Goal: Complete application form: Complete application form

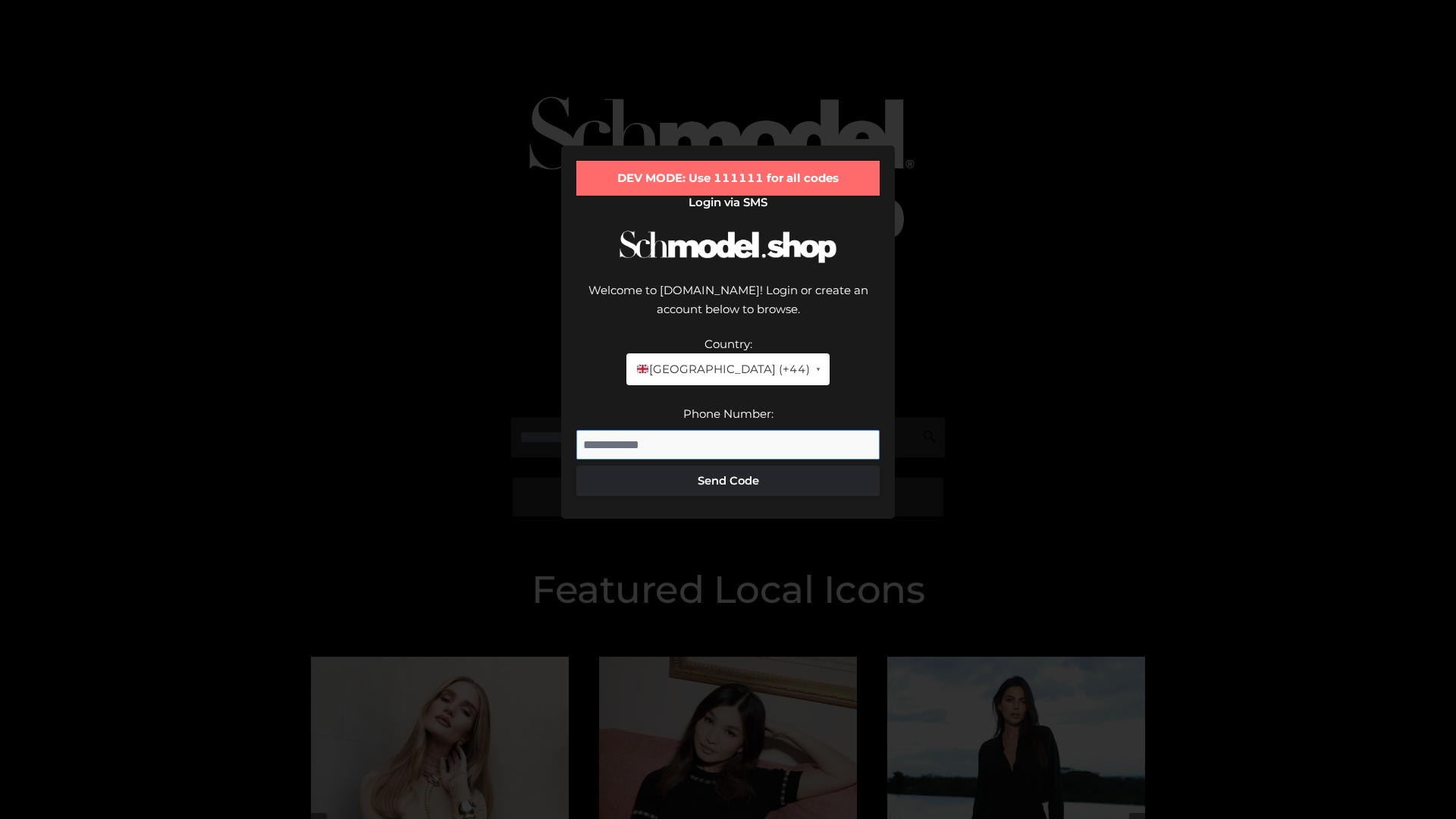
click at [728, 430] on input "Phone Number:" at bounding box center [728, 446] width 303 height 31
type input "**********"
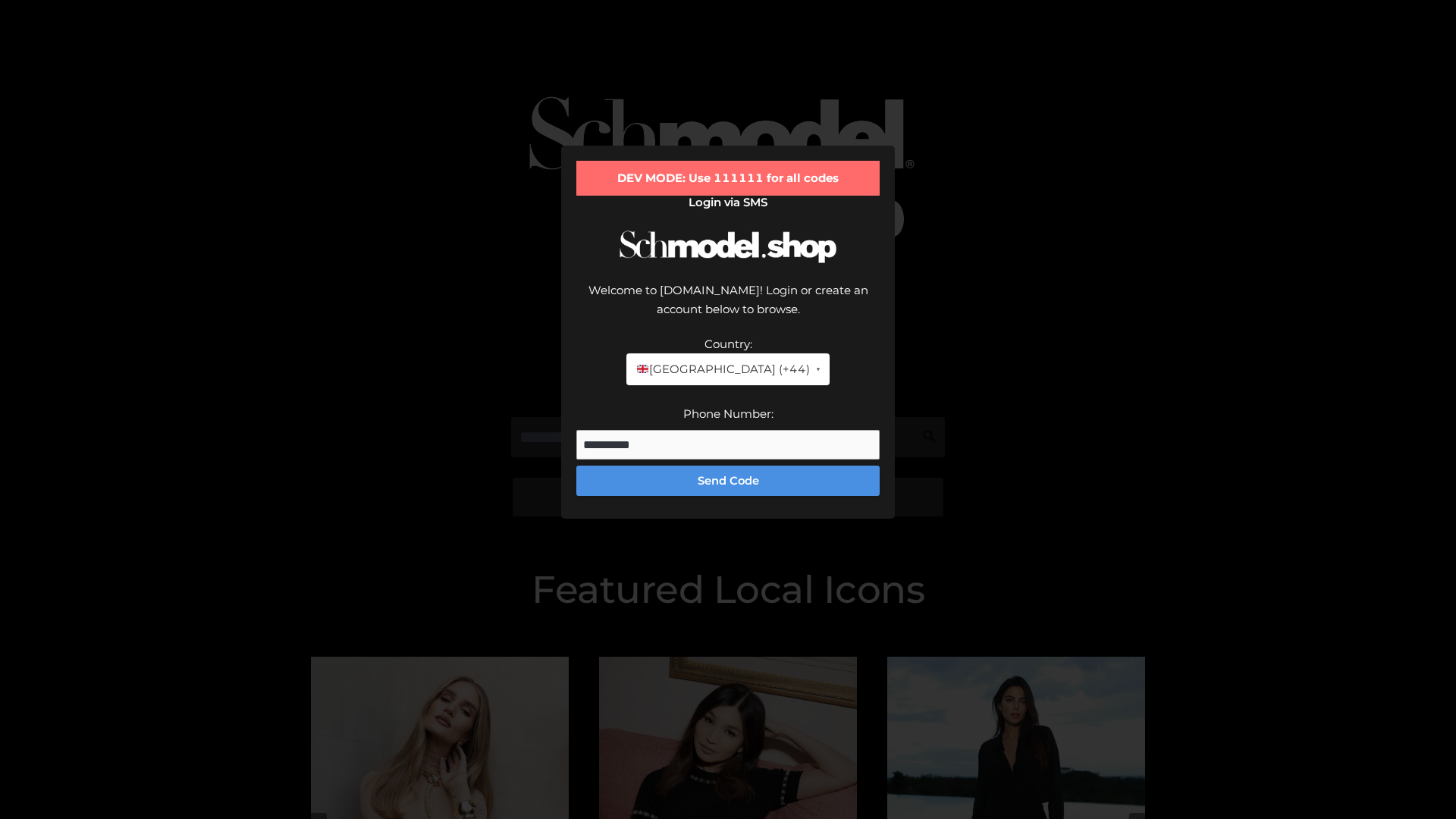
click at [728, 466] on button "Send Code" at bounding box center [728, 481] width 303 height 31
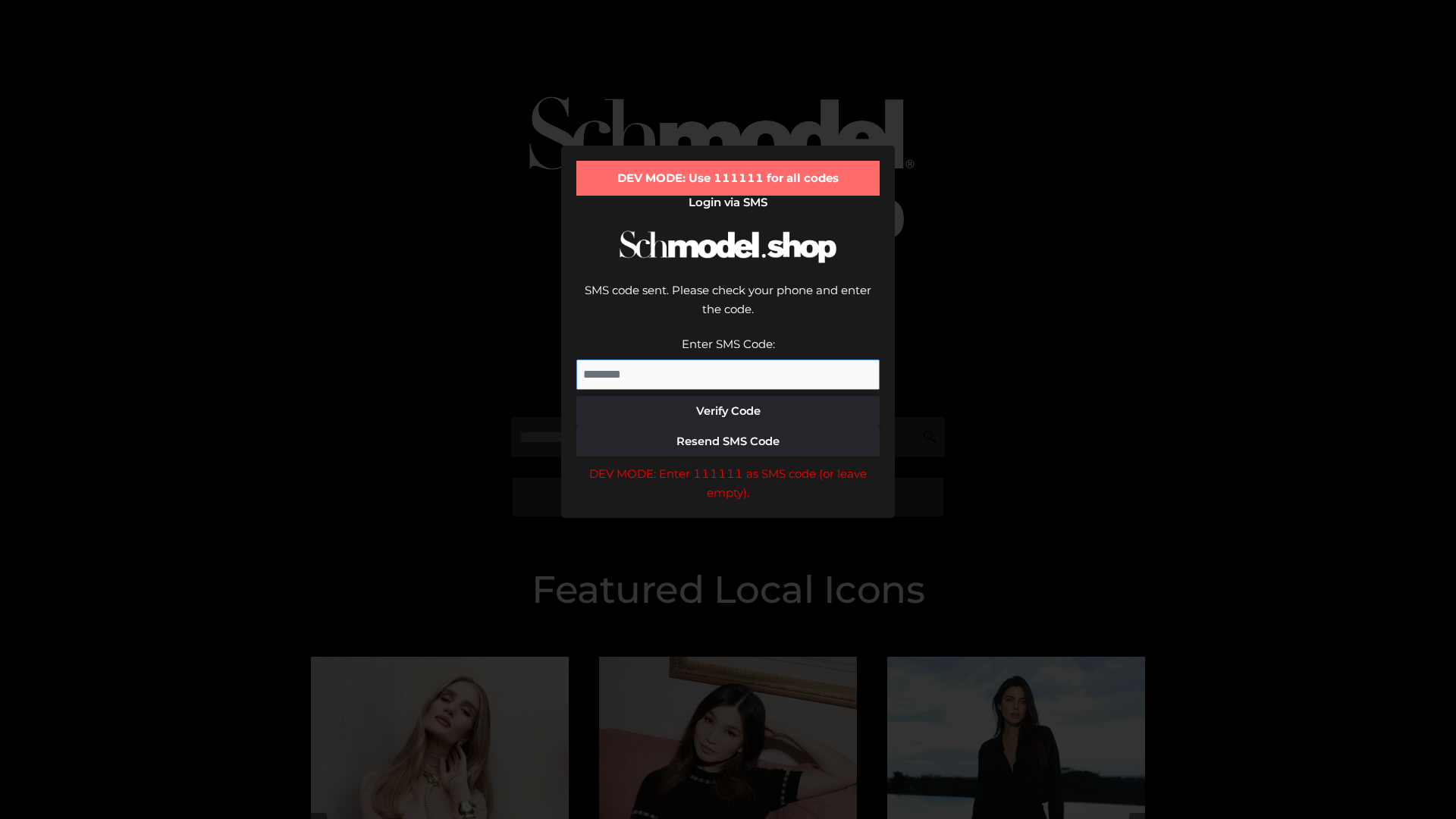
click at [728, 360] on input "Enter SMS Code:" at bounding box center [728, 375] width 303 height 31
type input "******"
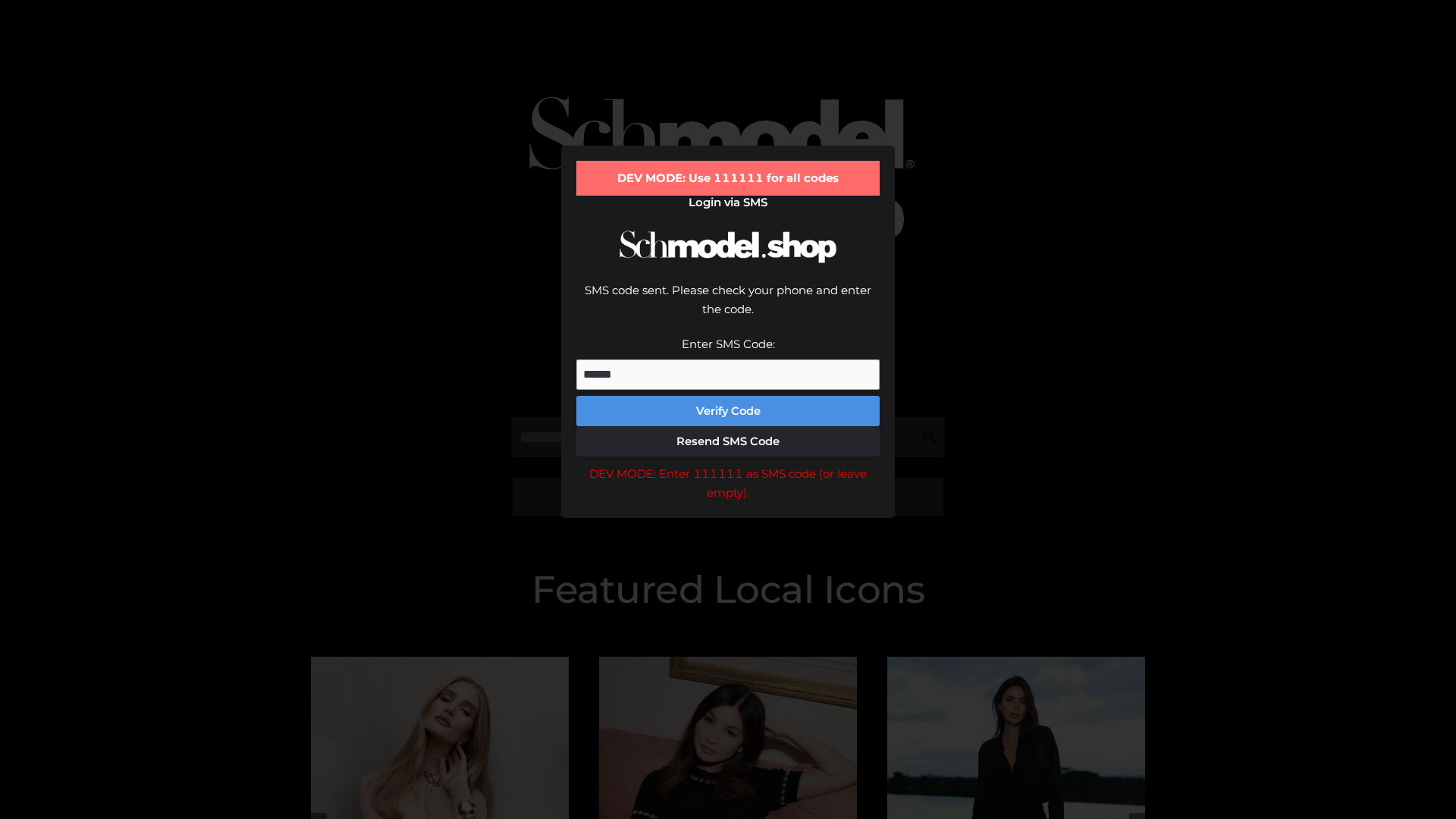
click at [728, 396] on button "Verify Code" at bounding box center [728, 411] width 303 height 31
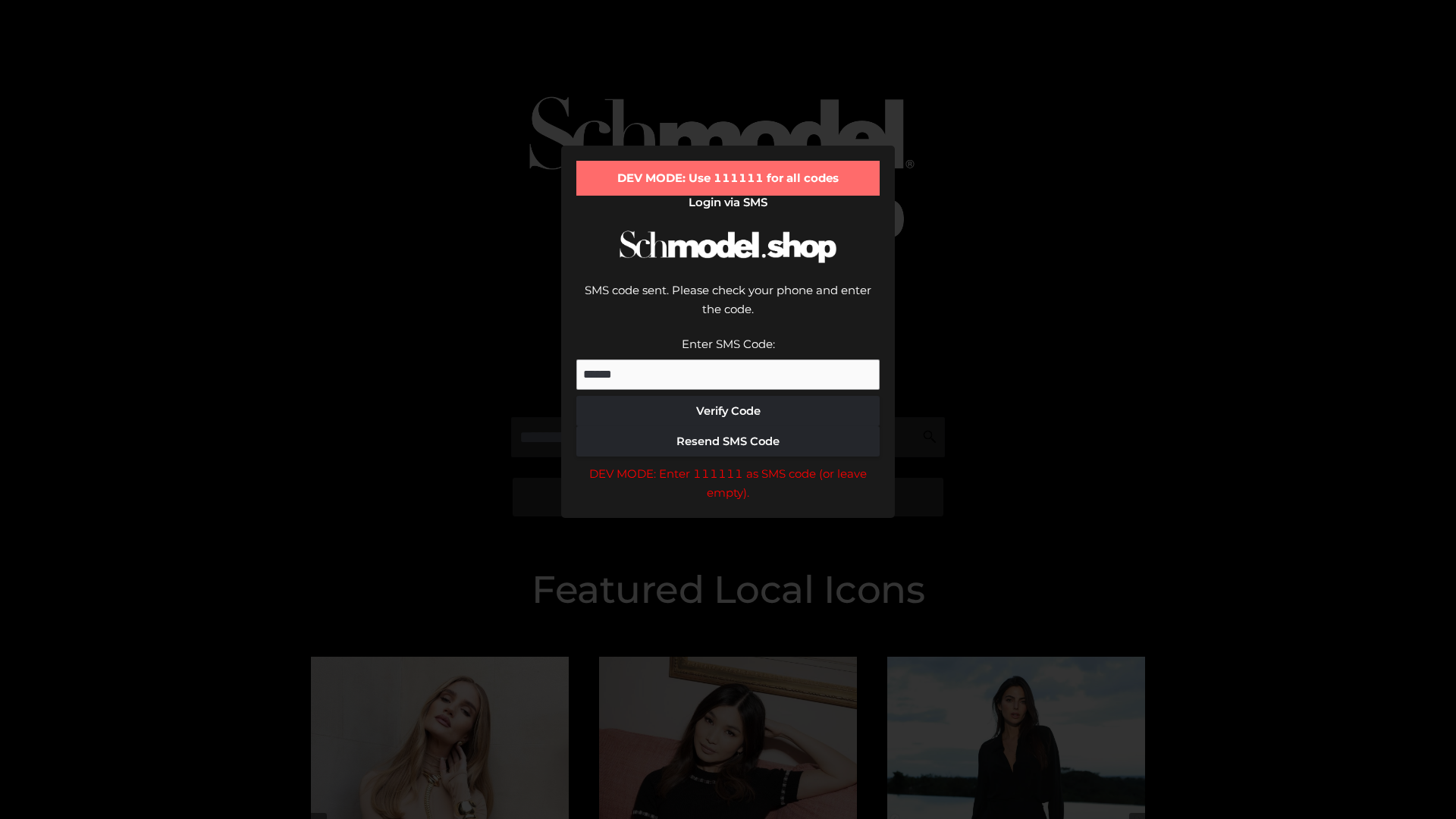
click at [728, 465] on div "DEV MODE: Enter 111111 as SMS code (or leave empty)." at bounding box center [728, 484] width 303 height 38
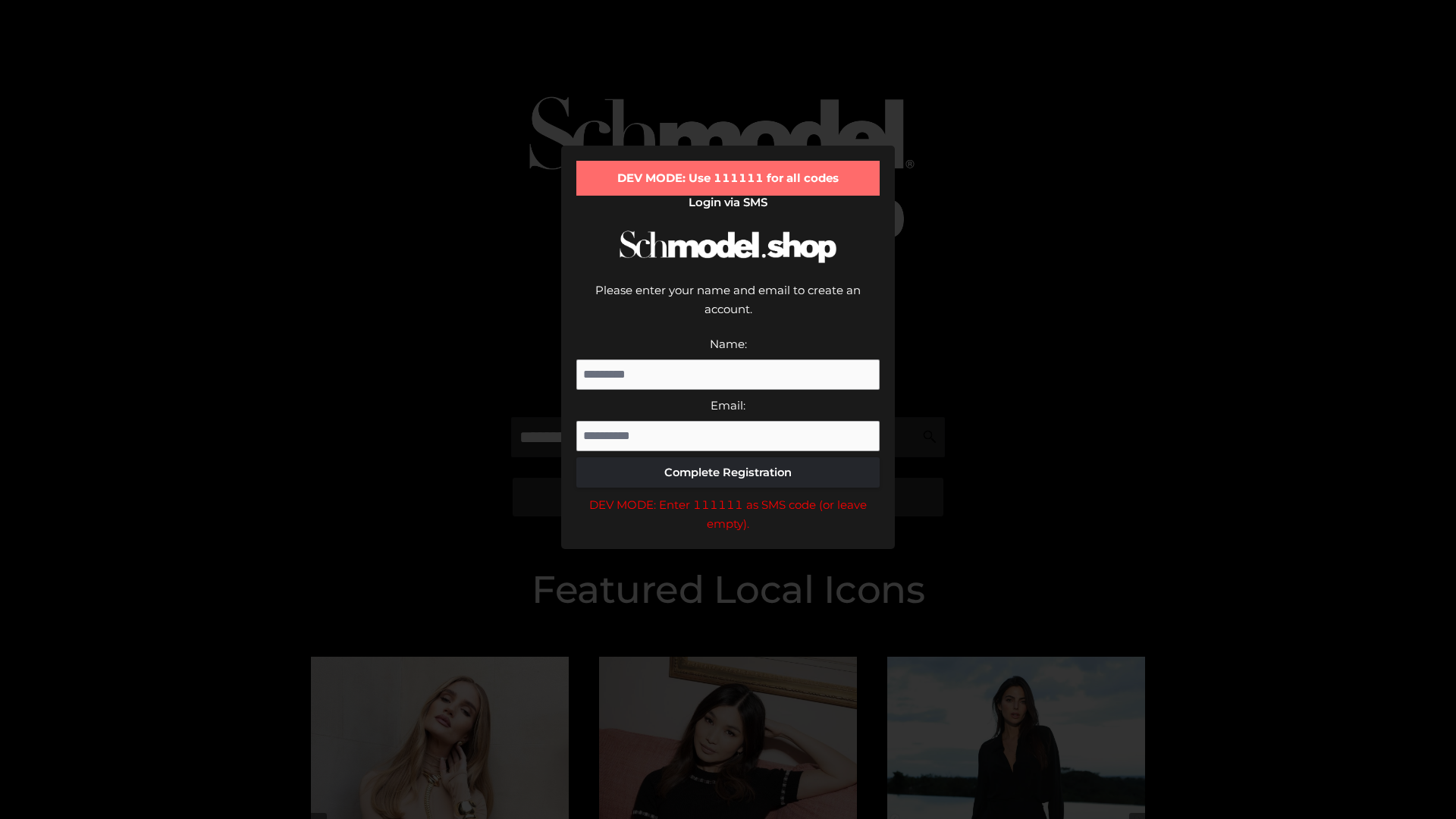
click at [728, 495] on div "DEV MODE: Enter 111111 as SMS code (or leave empty)." at bounding box center [728, 515] width 303 height 38
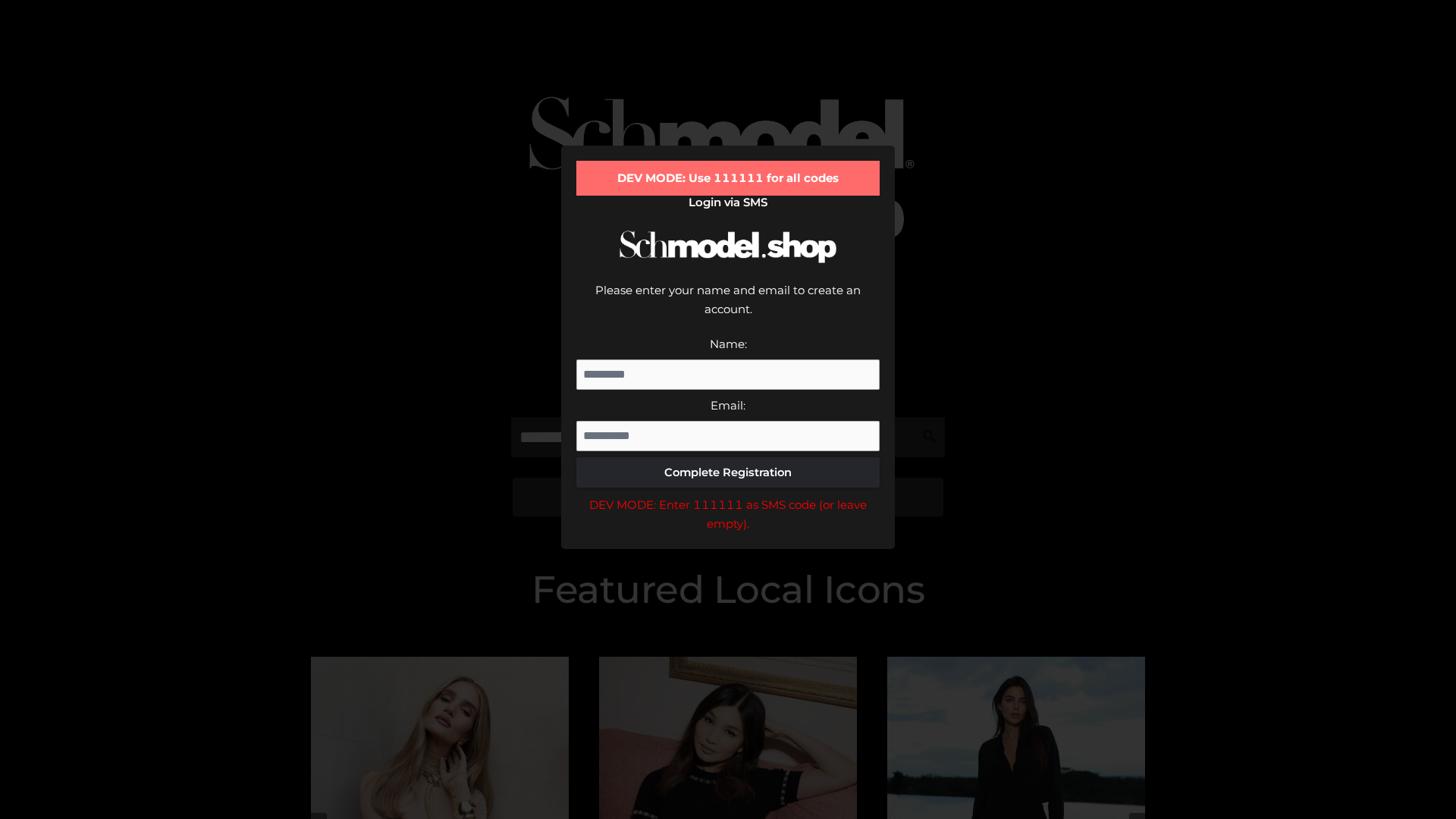
click at [728, 495] on div "DEV MODE: Enter 111111 as SMS code (or leave empty)." at bounding box center [728, 515] width 303 height 38
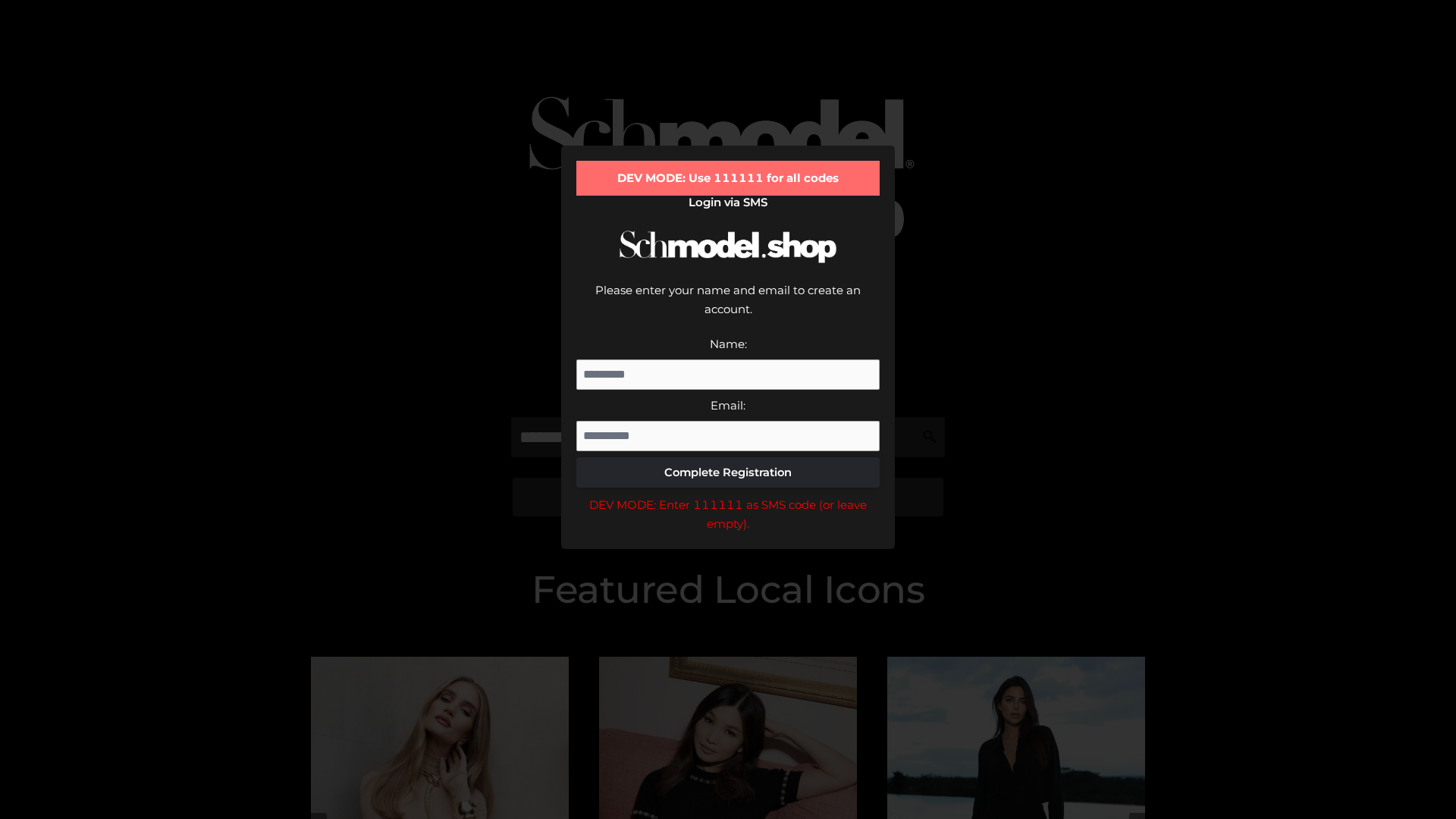
click at [728, 495] on div "DEV MODE: Enter 111111 as SMS code (or leave empty)." at bounding box center [728, 515] width 303 height 38
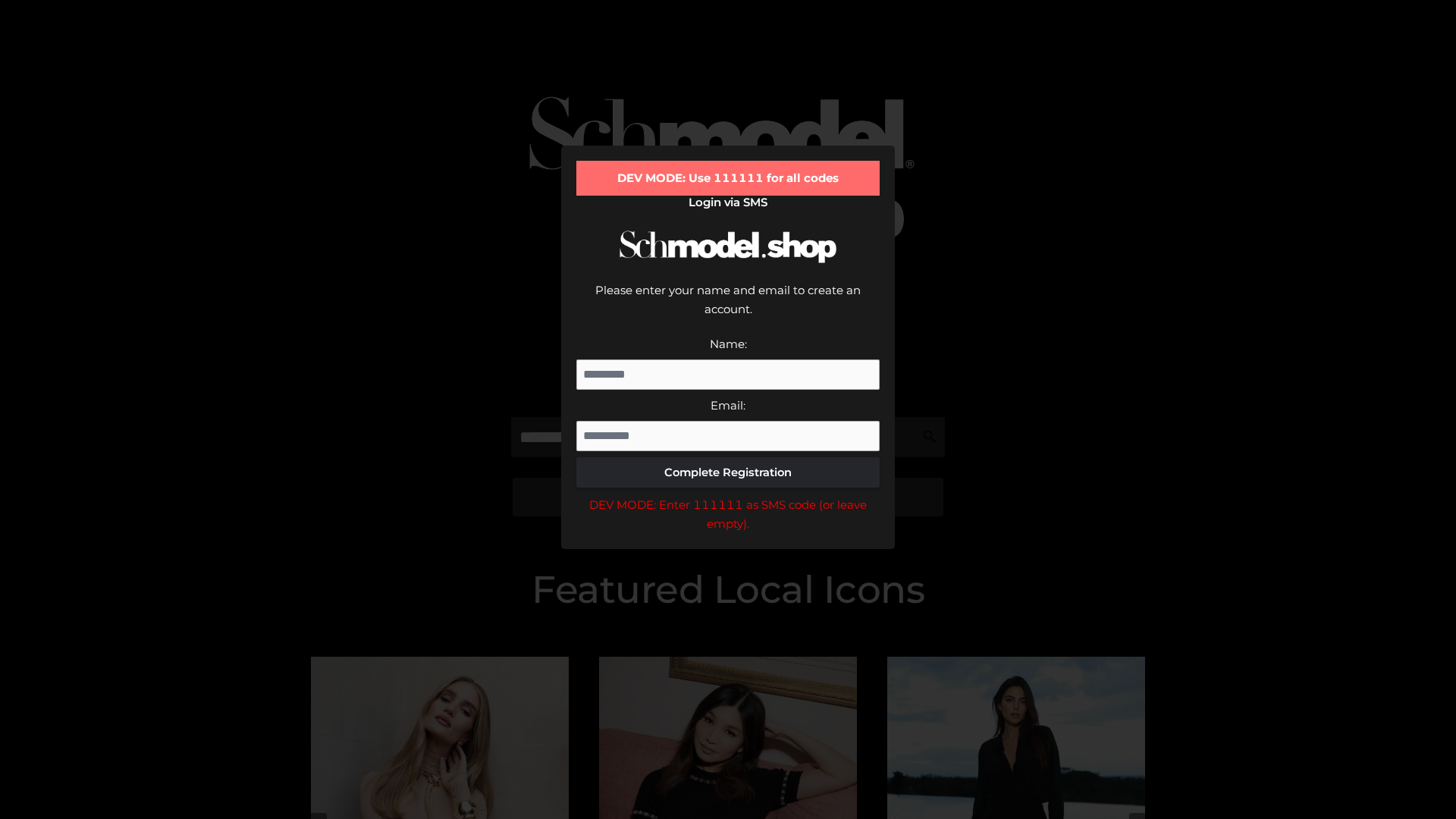
click at [728, 495] on div "DEV MODE: Enter 111111 as SMS code (or leave empty)." at bounding box center [728, 515] width 303 height 38
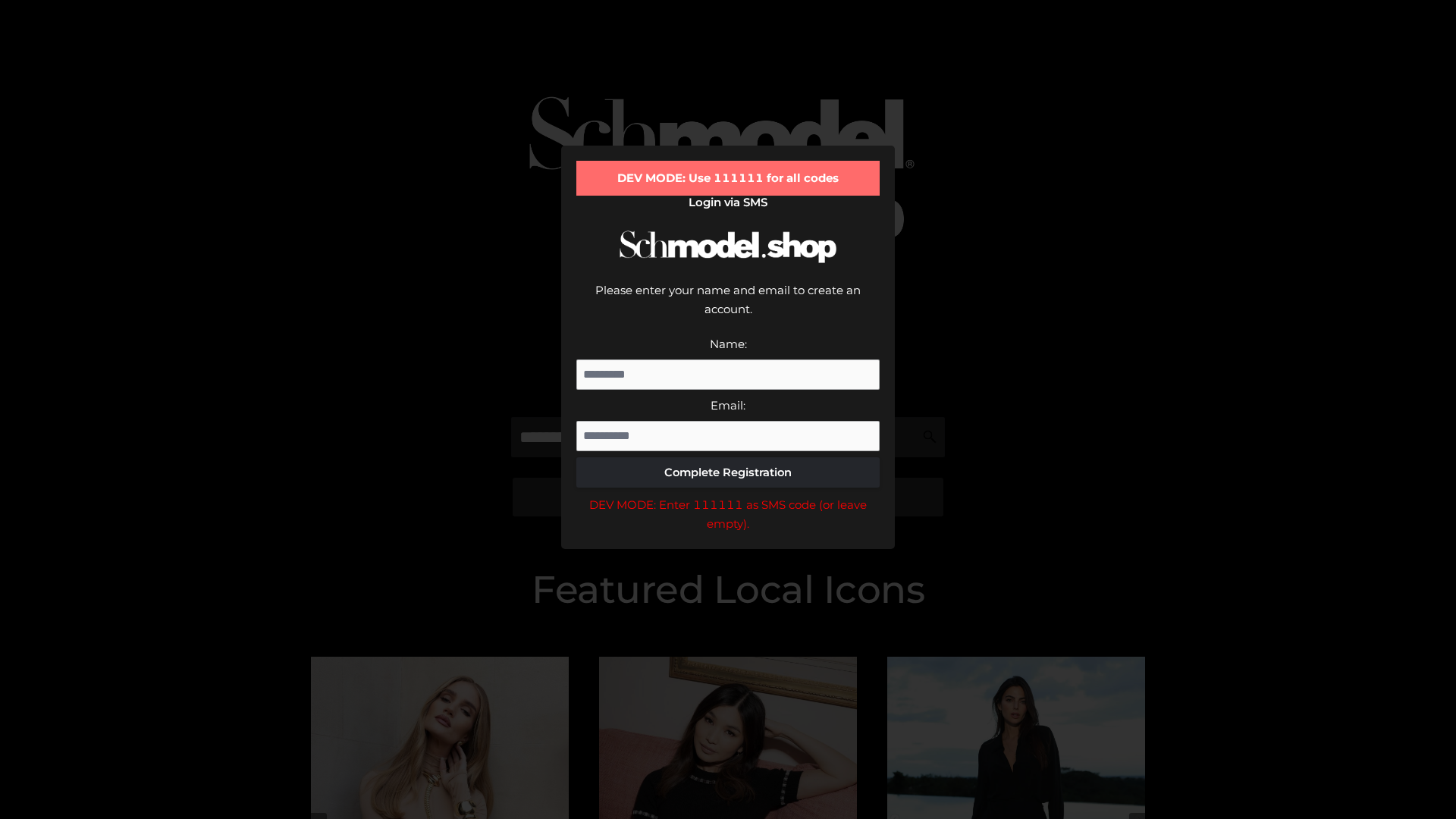
click at [728, 495] on div "DEV MODE: Enter 111111 as SMS code (or leave empty)." at bounding box center [728, 515] width 303 height 38
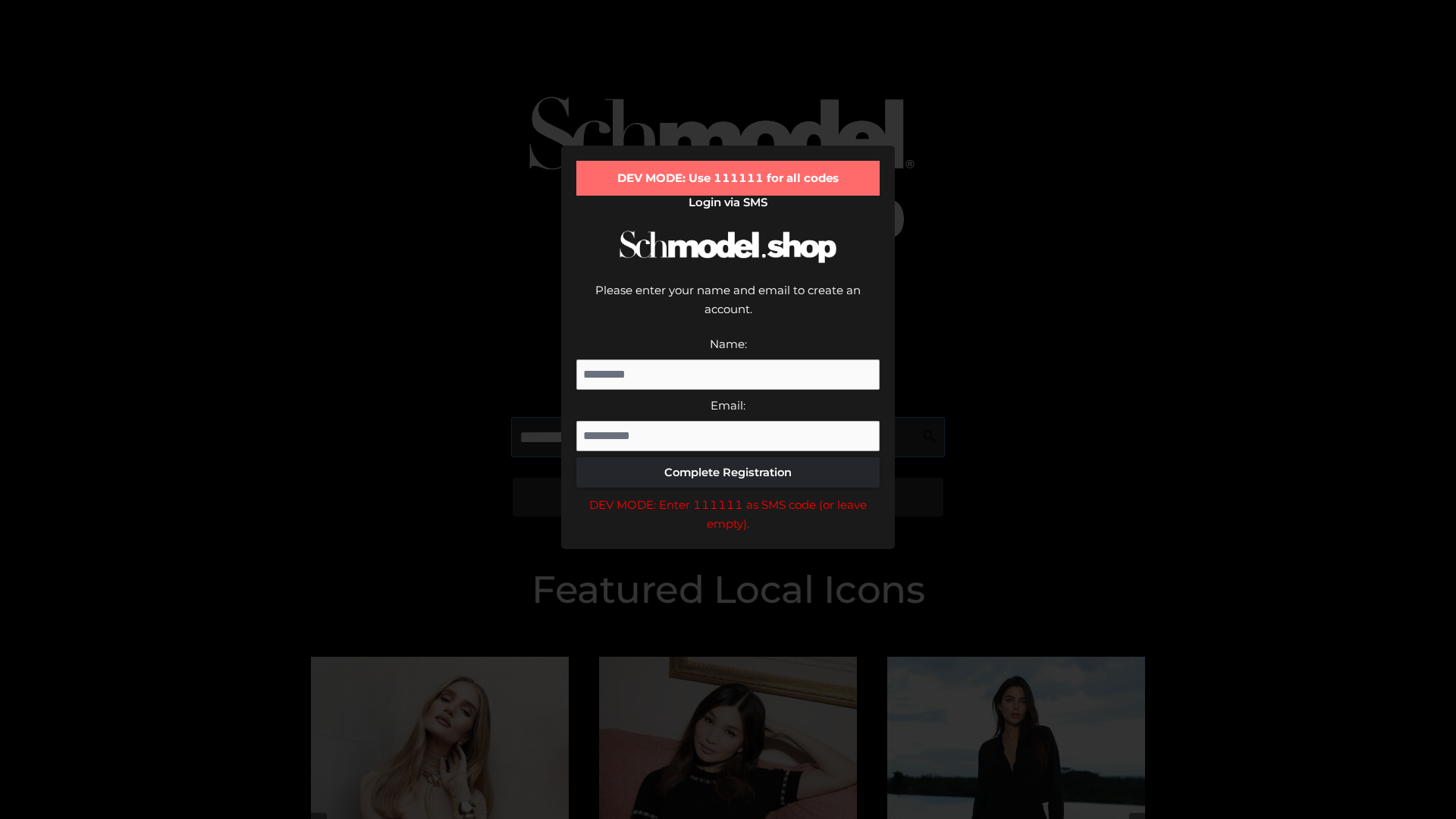
scroll to position [0, 78]
click at [728, 495] on div "DEV MODE: Enter 111111 as SMS code (or leave empty)." at bounding box center [728, 515] width 303 height 38
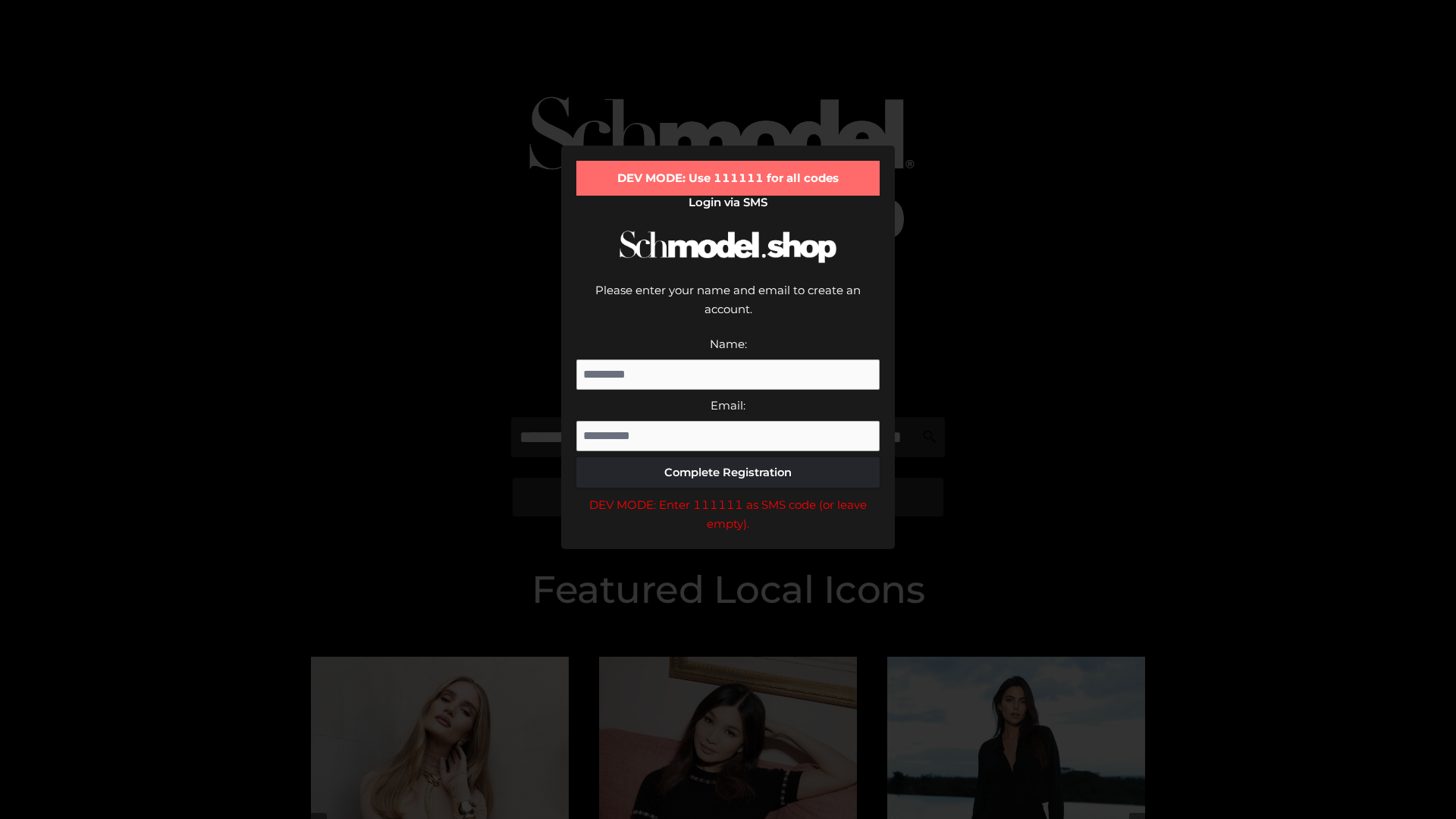
click at [728, 495] on div "DEV MODE: Enter 111111 as SMS code (or leave empty)." at bounding box center [728, 515] width 303 height 38
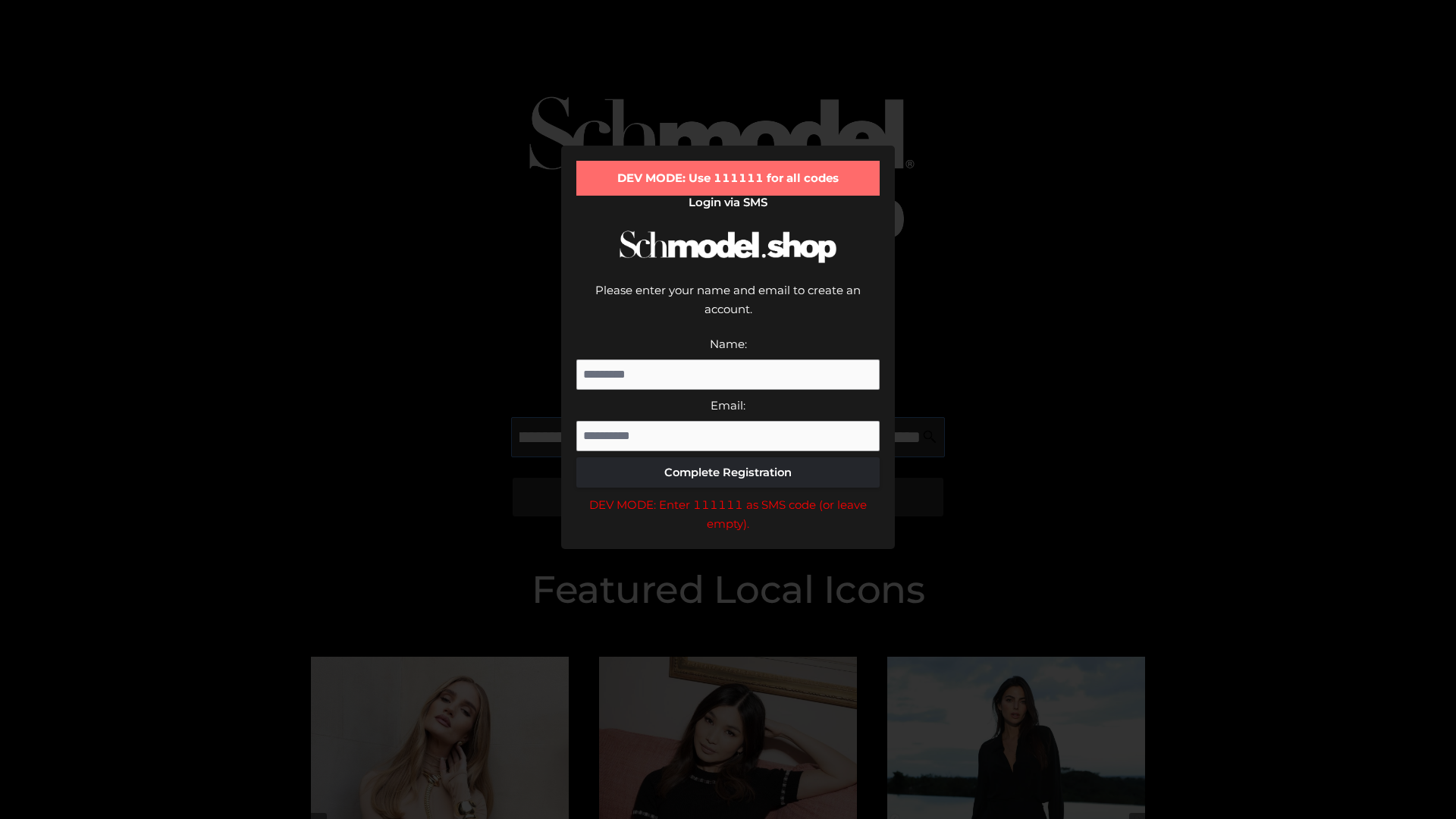
scroll to position [0, 165]
click at [728, 495] on div "DEV MODE: Enter 111111 as SMS code (or leave empty)." at bounding box center [728, 515] width 303 height 38
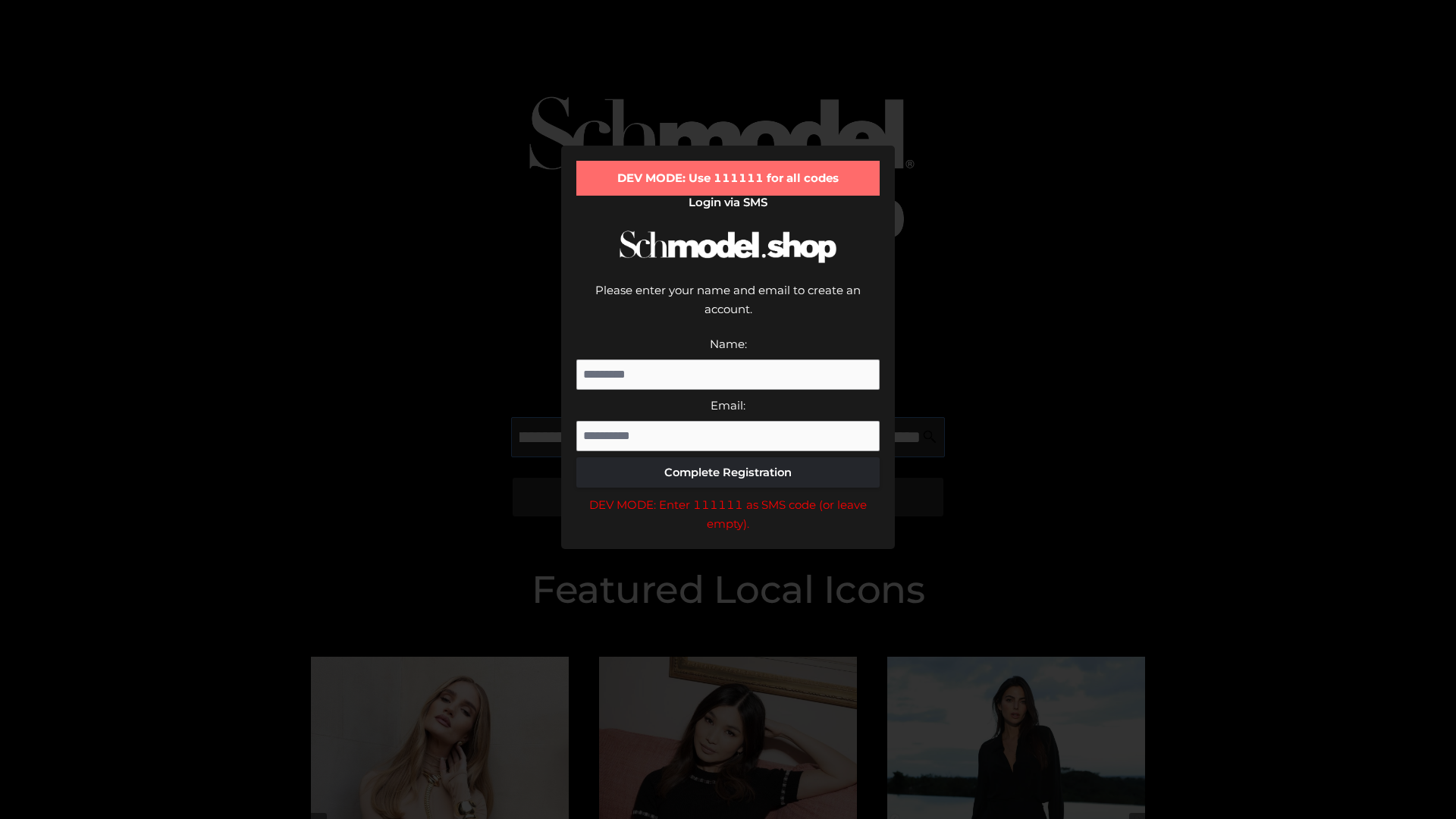
type input "**********"
click at [728, 495] on div "DEV MODE: Enter 111111 as SMS code (or leave empty)." at bounding box center [728, 515] width 303 height 38
